Goal: Task Accomplishment & Management: Use online tool/utility

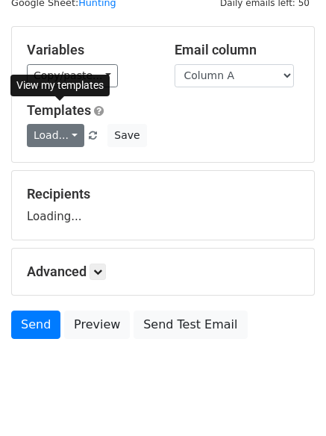
scroll to position [84, 0]
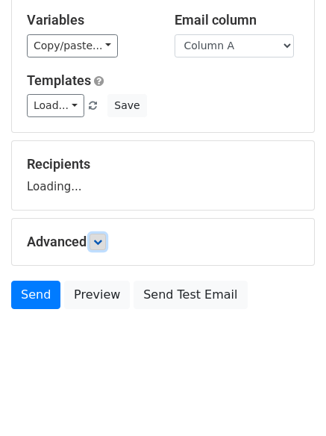
click at [106, 238] on link at bounding box center [98, 242] width 16 height 16
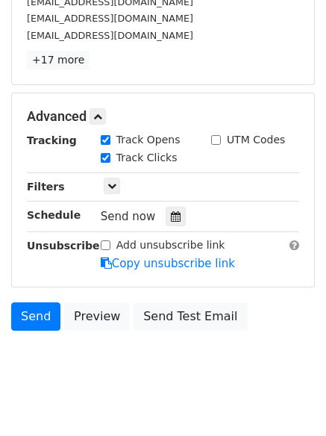
scroll to position [290, 0]
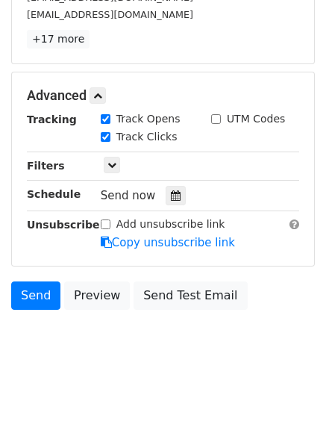
click at [162, 199] on div "Send now" at bounding box center [188, 196] width 175 height 20
click at [175, 187] on div at bounding box center [176, 195] width 20 height 19
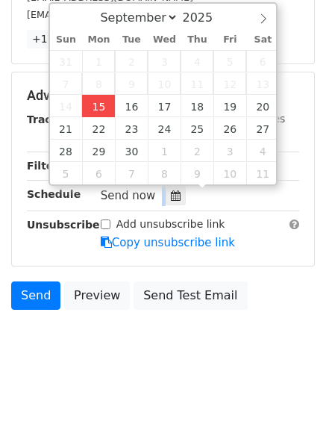
type input "2025-09-15 12:00"
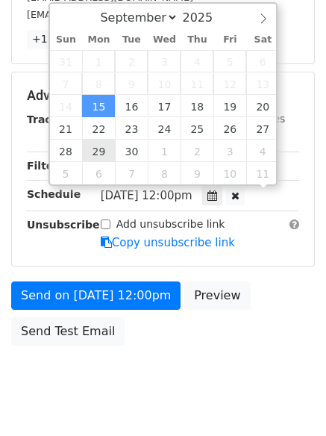
scroll to position [1, 0]
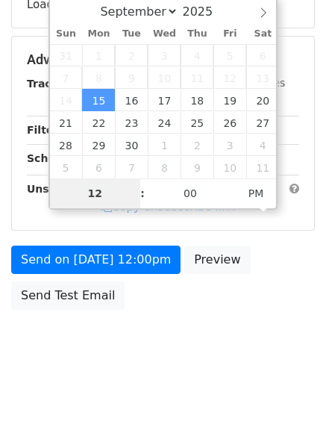
type input "4"
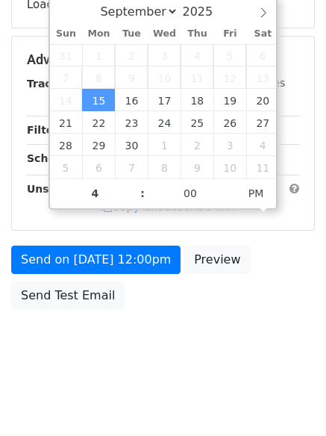
type input "2025-09-15 16:00"
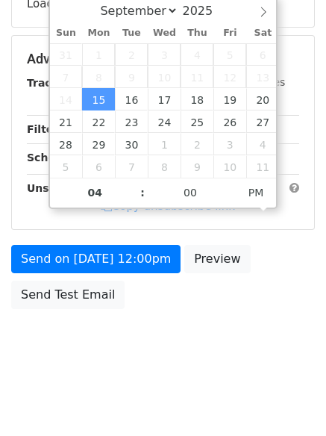
click at [137, 316] on div "Send on Sep 15 at 12:00pm Preview Send Test Email" at bounding box center [163, 281] width 326 height 72
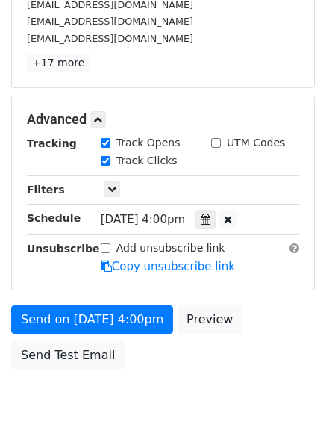
scroll to position [290, 0]
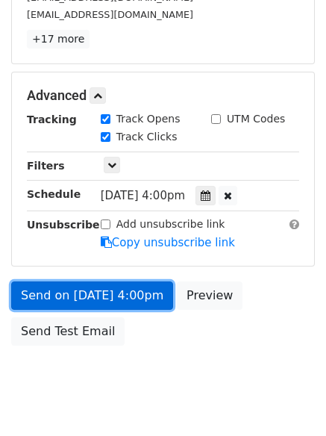
click at [110, 298] on link "Send on Sep 15 at 4:00pm" at bounding box center [92, 295] width 162 height 28
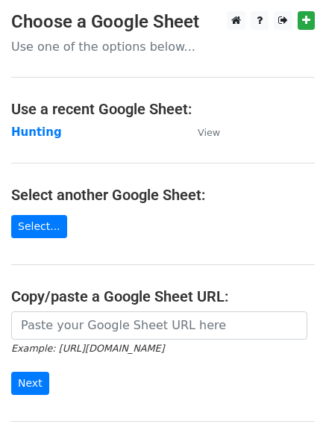
click at [35, 141] on main "Choose a Google Sheet Use one of the options below... Use a recent Google Sheet…" at bounding box center [163, 242] width 326 height 463
click at [35, 132] on strong "Hunting" at bounding box center [36, 131] width 51 height 13
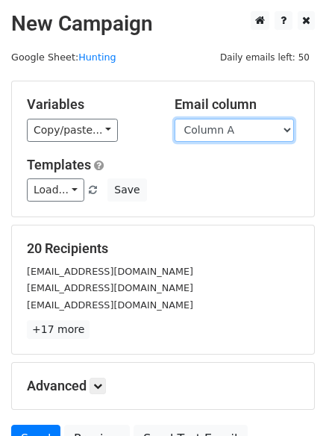
click at [213, 132] on select "Column A Column B Column C Column D Column E Column F" at bounding box center [234, 130] width 119 height 23
select select "Column B"
click at [175, 119] on select "Column A Column B Column C Column D Column E Column F" at bounding box center [234, 130] width 119 height 23
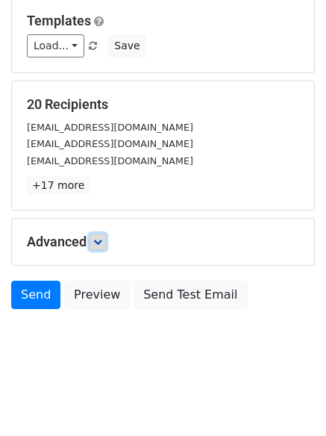
click at [102, 239] on icon at bounding box center [97, 241] width 9 height 9
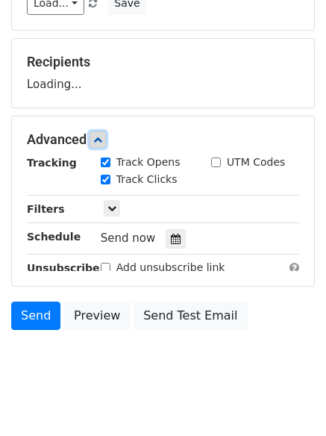
scroll to position [200, 0]
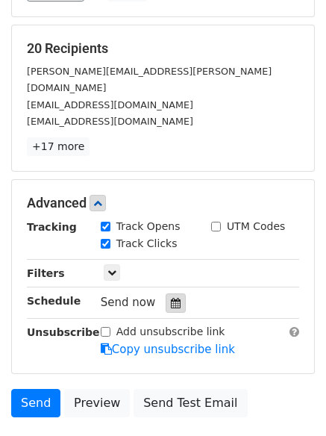
click at [167, 293] on div at bounding box center [176, 302] width 20 height 19
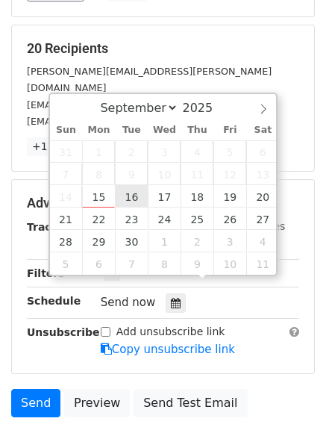
type input "2025-09-16 12:00"
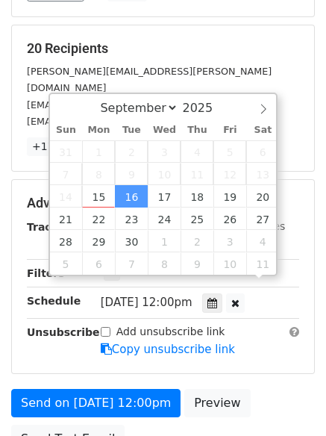
scroll to position [1, 0]
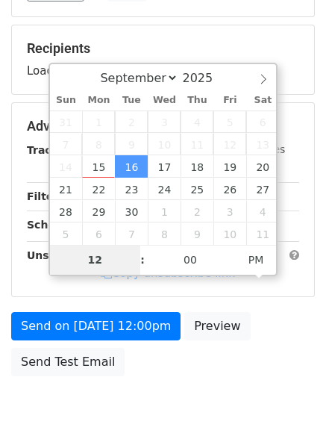
type input "5"
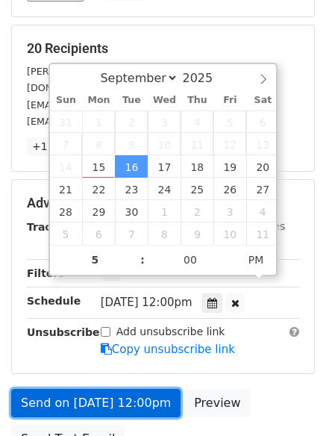
type input "2025-09-16 17:00"
click at [116, 389] on link "Send on Sep 16 at 12:00pm" at bounding box center [95, 403] width 169 height 28
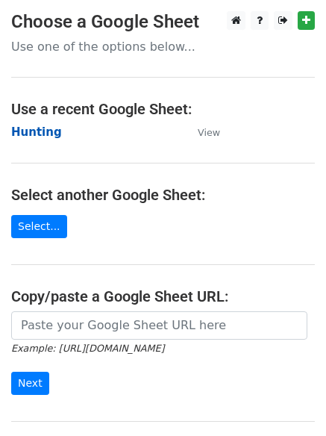
click at [33, 128] on strong "Hunting" at bounding box center [36, 131] width 51 height 13
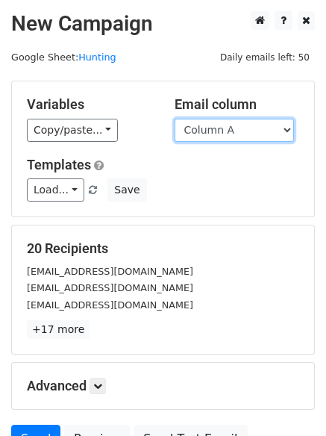
click at [234, 136] on select "Column A Column B Column C Column D Column E Column F" at bounding box center [234, 130] width 119 height 23
select select "Column C"
click at [175, 119] on select "Column A Column B Column C Column D Column E Column F" at bounding box center [234, 130] width 119 height 23
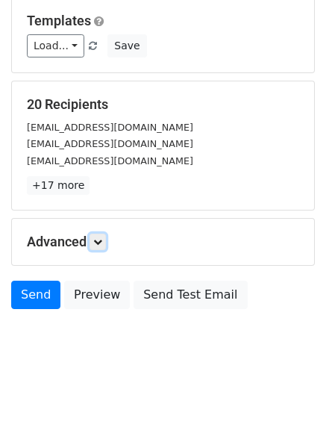
click at [102, 241] on icon at bounding box center [97, 241] width 9 height 9
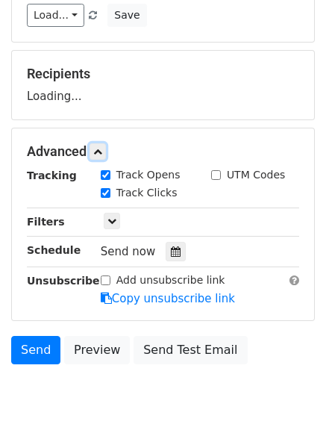
scroll to position [220, 0]
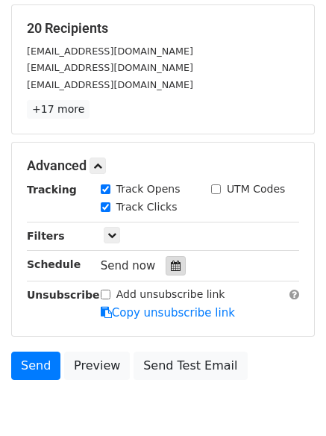
click at [171, 262] on icon at bounding box center [176, 265] width 10 height 10
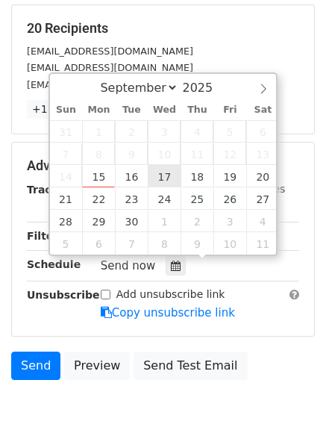
type input "2025-09-17 12:00"
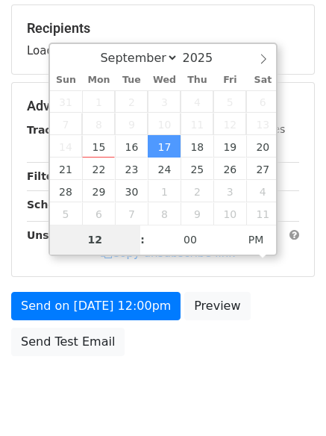
type input "6"
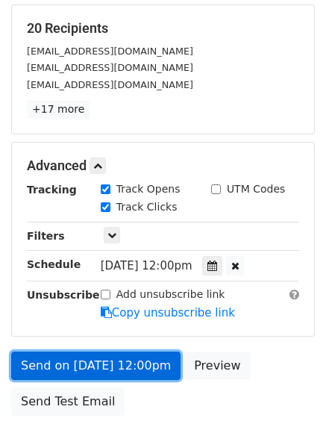
type input "2025-09-17 18:00"
click at [112, 363] on link "Send on Sep 17 at 12:00pm" at bounding box center [95, 366] width 169 height 28
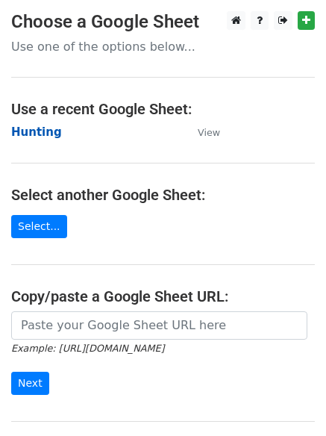
click at [39, 128] on strong "Hunting" at bounding box center [36, 131] width 51 height 13
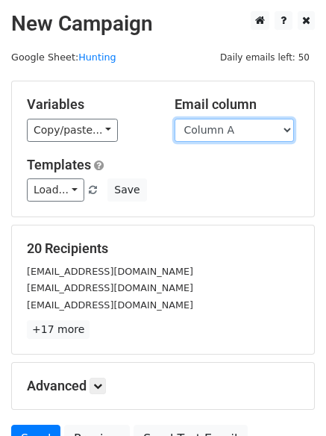
click at [207, 137] on select "Column A Column B Column C Column D Column E Column F" at bounding box center [234, 130] width 119 height 23
select select "Column D"
click at [175, 119] on select "Column A Column B Column C Column D Column E Column F" at bounding box center [234, 130] width 119 height 23
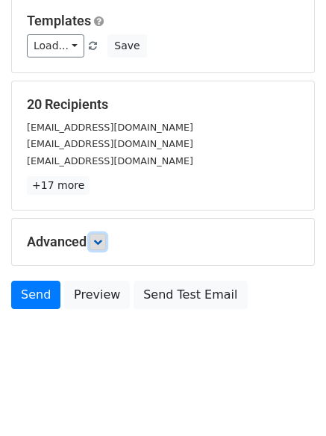
click at [101, 237] on icon at bounding box center [97, 241] width 9 height 9
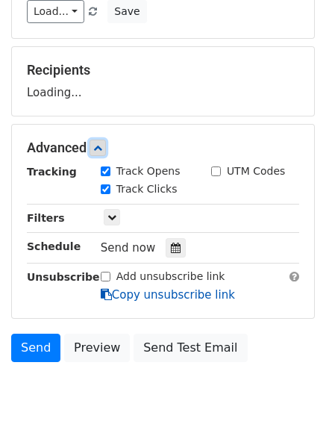
scroll to position [217, 0]
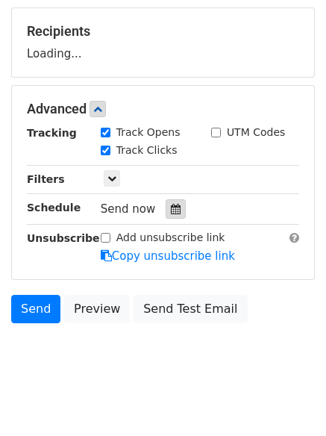
click at [171, 205] on icon at bounding box center [176, 209] width 10 height 10
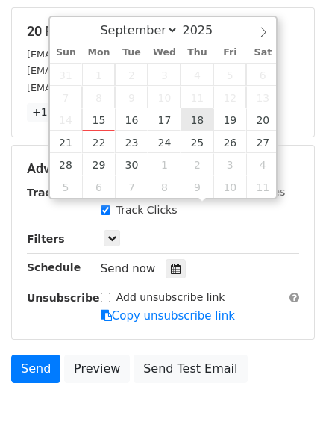
type input "[DATE] 12:00"
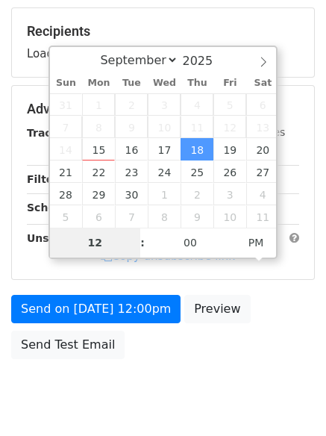
type input "7"
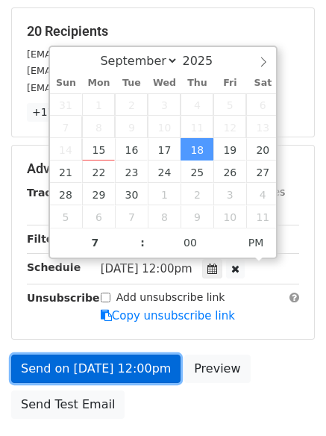
type input "[DATE] 19:00"
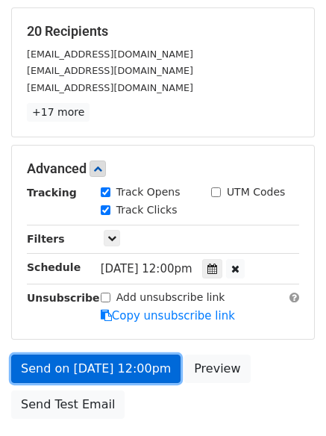
click at [93, 360] on link "Send on [DATE] 12:00pm" at bounding box center [95, 368] width 169 height 28
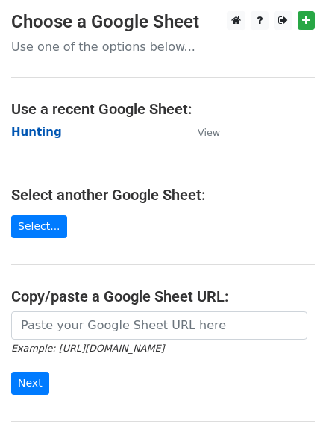
click at [48, 134] on strong "Hunting" at bounding box center [36, 131] width 51 height 13
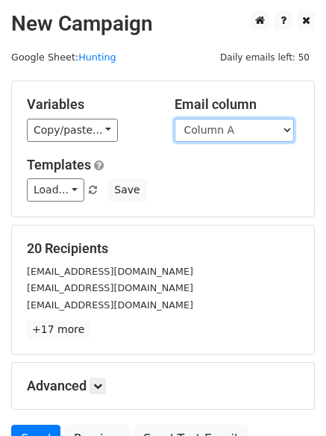
click at [218, 135] on select "Column A Column B Column C Column D Column E Column F" at bounding box center [234, 130] width 119 height 23
select select "Column E"
click at [175, 119] on select "Column A Column B Column C Column D Column E Column F" at bounding box center [234, 130] width 119 height 23
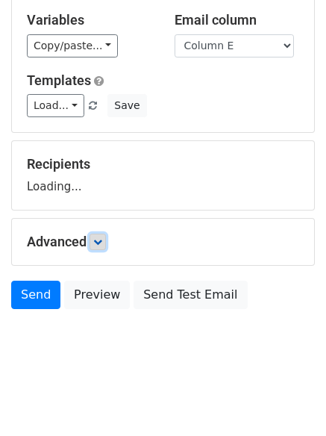
click at [102, 242] on icon at bounding box center [97, 241] width 9 height 9
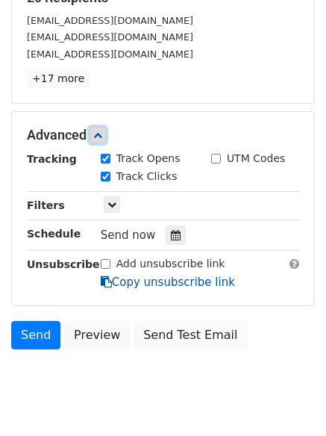
scroll to position [275, 0]
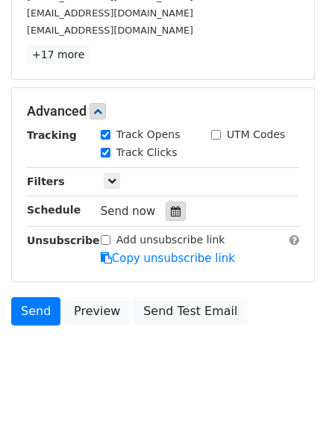
click at [171, 214] on icon at bounding box center [176, 211] width 10 height 10
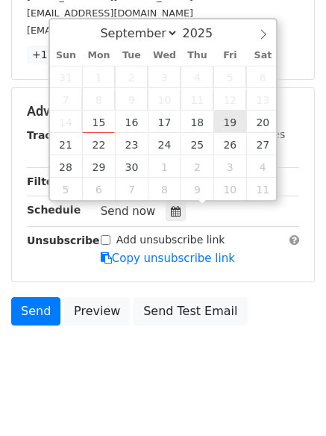
type input "2025-09-19 12:00"
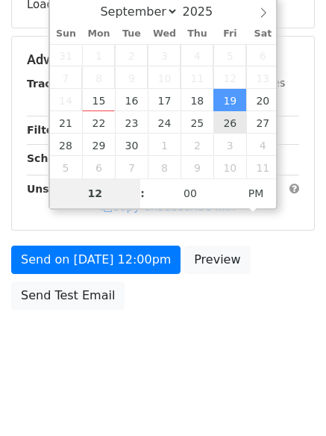
type input "8"
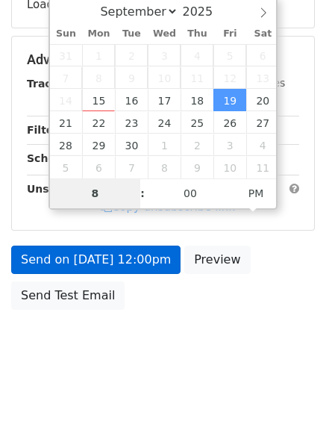
scroll to position [275, 0]
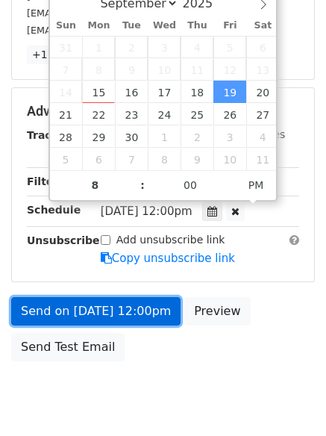
type input "2025-09-19 20:00"
click at [102, 302] on link "Send on Sep 19 at 12:00pm" at bounding box center [95, 311] width 169 height 28
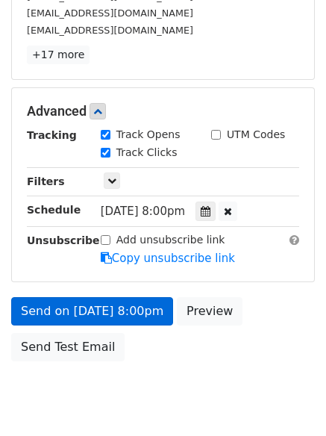
scroll to position [266, 0]
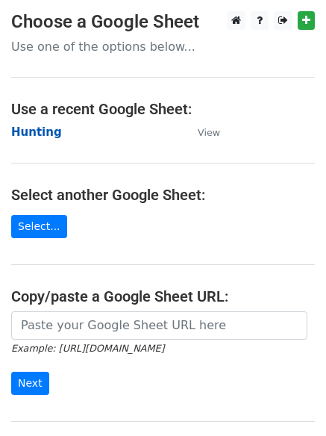
click at [35, 134] on strong "Hunting" at bounding box center [36, 131] width 51 height 13
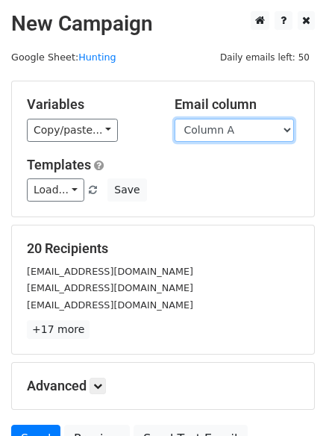
click at [225, 137] on select "Column A Column B Column C Column D Column E Column F" at bounding box center [234, 130] width 119 height 23
select select "Column F"
click at [175, 119] on select "Column A Column B Column C Column D Column E Column F" at bounding box center [234, 130] width 119 height 23
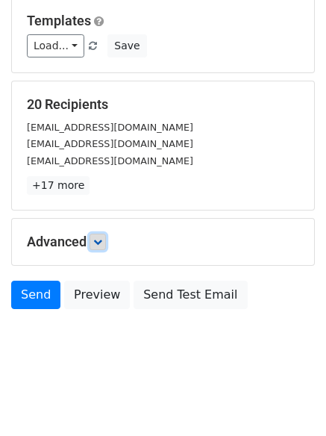
click at [102, 245] on icon at bounding box center [97, 241] width 9 height 9
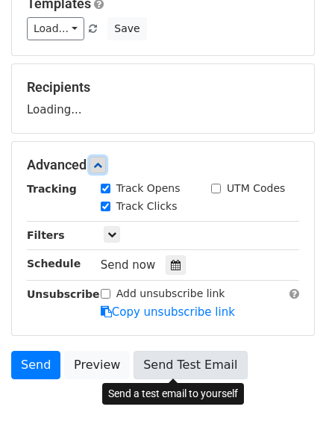
scroll to position [228, 0]
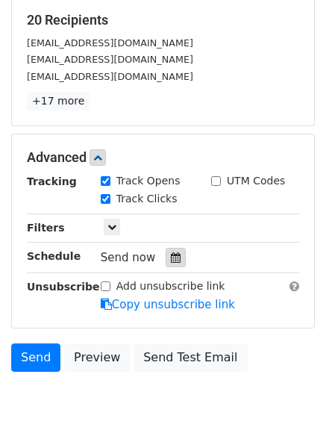
click at [169, 251] on div at bounding box center [176, 257] width 20 height 19
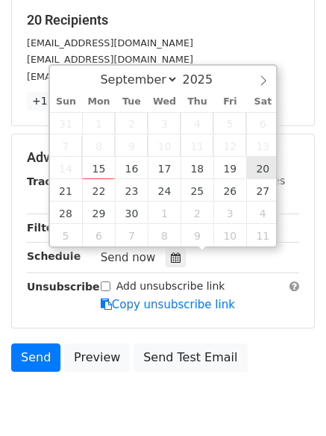
type input "[DATE] 12:00"
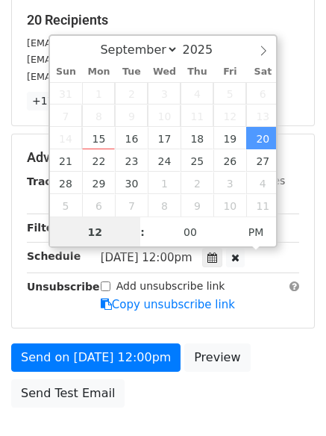
scroll to position [1, 0]
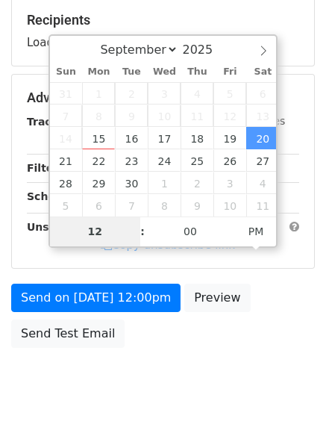
type input "9"
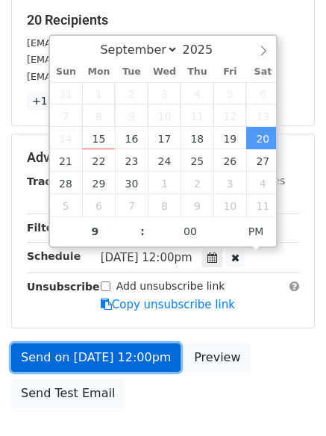
type input "[DATE] 21:00"
click at [94, 348] on link "Send on [DATE] 12:00pm" at bounding box center [95, 357] width 169 height 28
